Goal: Find specific page/section: Find specific page/section

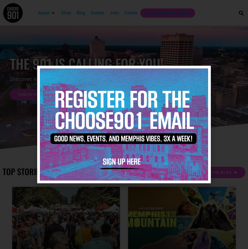
click at [102, 5] on div at bounding box center [124, 124] width 248 height 249
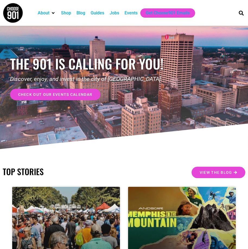
click at [56, 92] on link "check out our events calendar" at bounding box center [55, 94] width 91 height 11
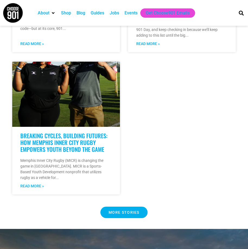
scroll to position [734, 0]
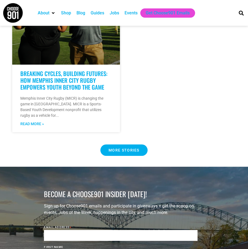
click at [128, 152] on span "MORE STORIES" at bounding box center [124, 150] width 31 height 4
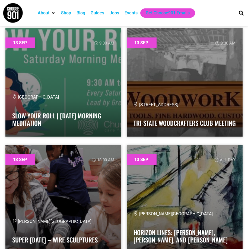
scroll to position [3588, 0]
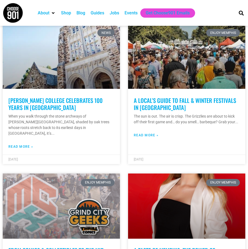
scroll to position [788, 0]
